Goal: Task Accomplishment & Management: Manage account settings

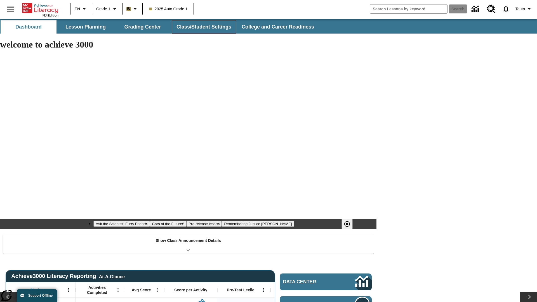
click at [203, 27] on button "Class/Student Settings" at bounding box center [204, 26] width 64 height 13
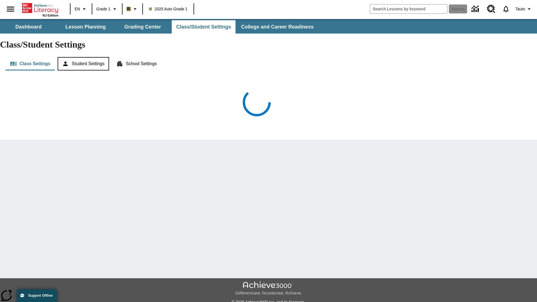
click at [84, 57] on button "Student Settings" at bounding box center [83, 63] width 51 height 13
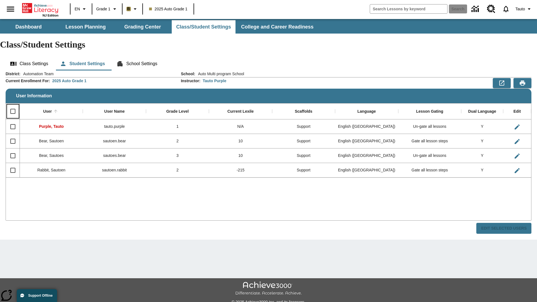
click at [13, 106] on input "Select all rows" at bounding box center [13, 112] width 12 height 12
checkbox input "true"
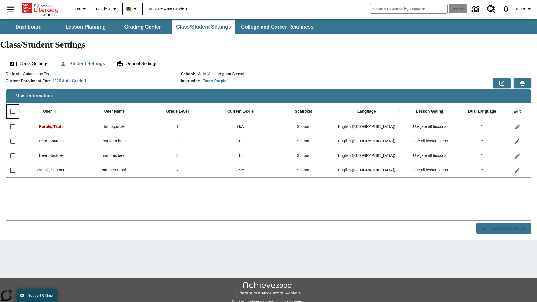
checkbox input "true"
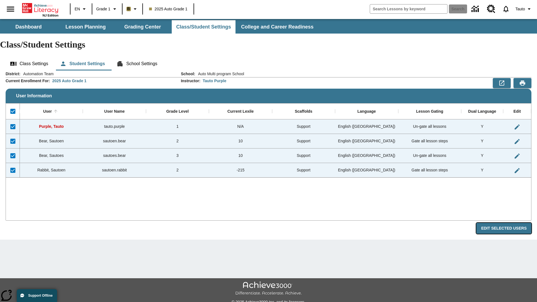
click at [506, 223] on button "Edit Selected Users" at bounding box center [504, 228] width 55 height 11
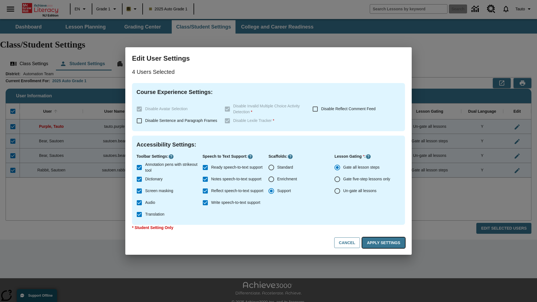
click at [385, 243] on button "Apply Settings" at bounding box center [383, 243] width 43 height 11
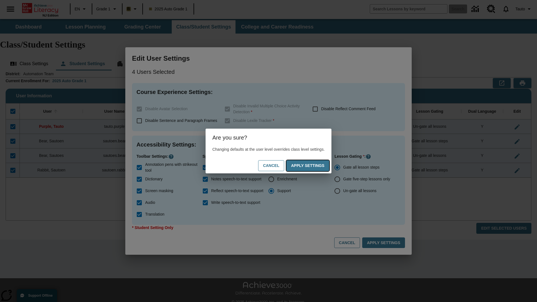
click at [314, 166] on button "Apply Settings" at bounding box center [308, 165] width 43 height 11
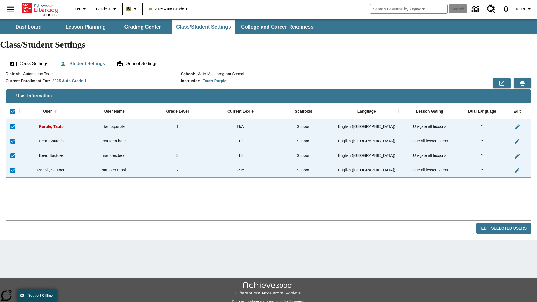
checkbox input "false"
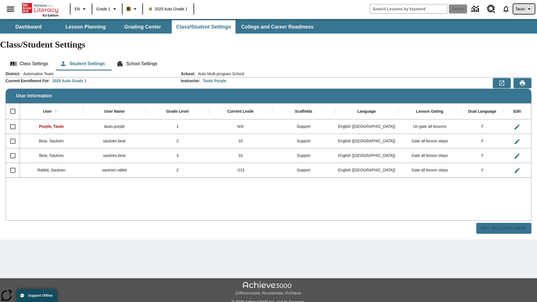
click at [524, 9] on span "Tauto" at bounding box center [521, 9] width 10 height 6
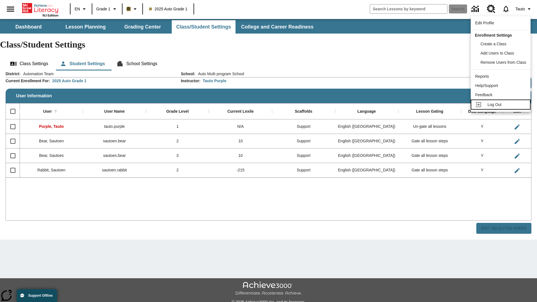
click at [502, 105] on span "Log Out" at bounding box center [495, 104] width 14 height 4
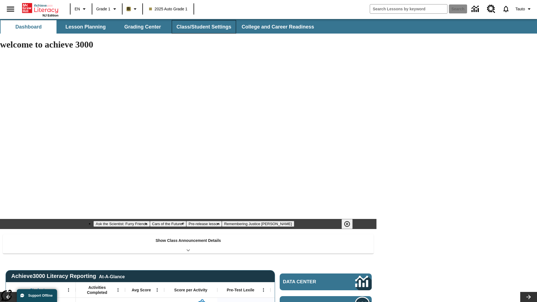
click at [203, 27] on button "Class/Student Settings" at bounding box center [204, 26] width 64 height 13
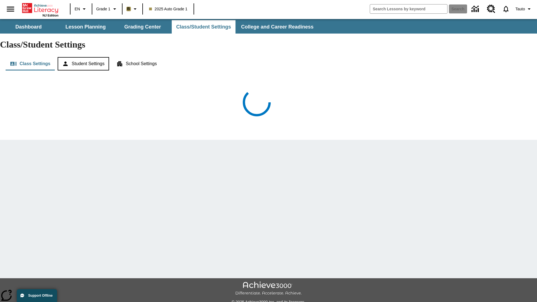
click at [84, 57] on button "Student Settings" at bounding box center [83, 63] width 51 height 13
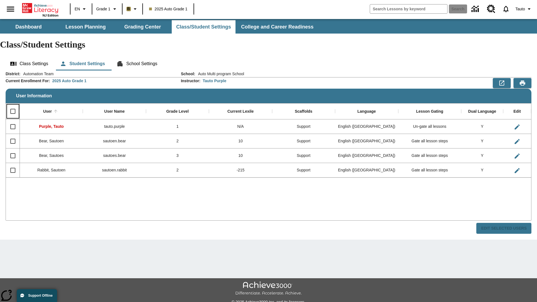
click at [13, 106] on input "Select all rows" at bounding box center [13, 112] width 12 height 12
checkbox input "true"
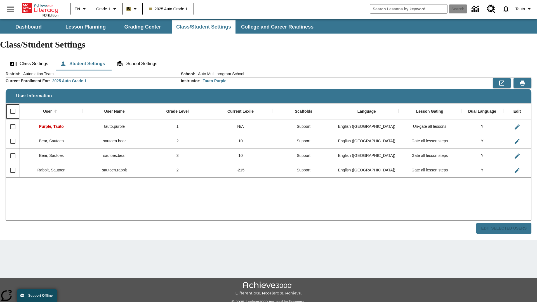
checkbox input "true"
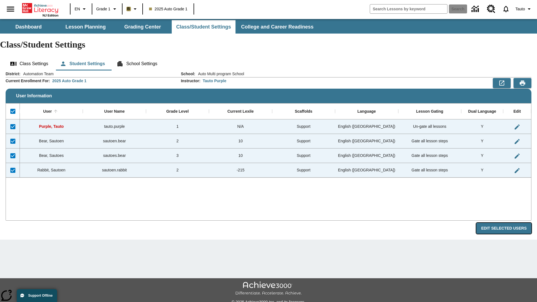
click at [506, 223] on button "Edit Selected Users" at bounding box center [504, 228] width 55 height 11
